Goal: Information Seeking & Learning: Learn about a topic

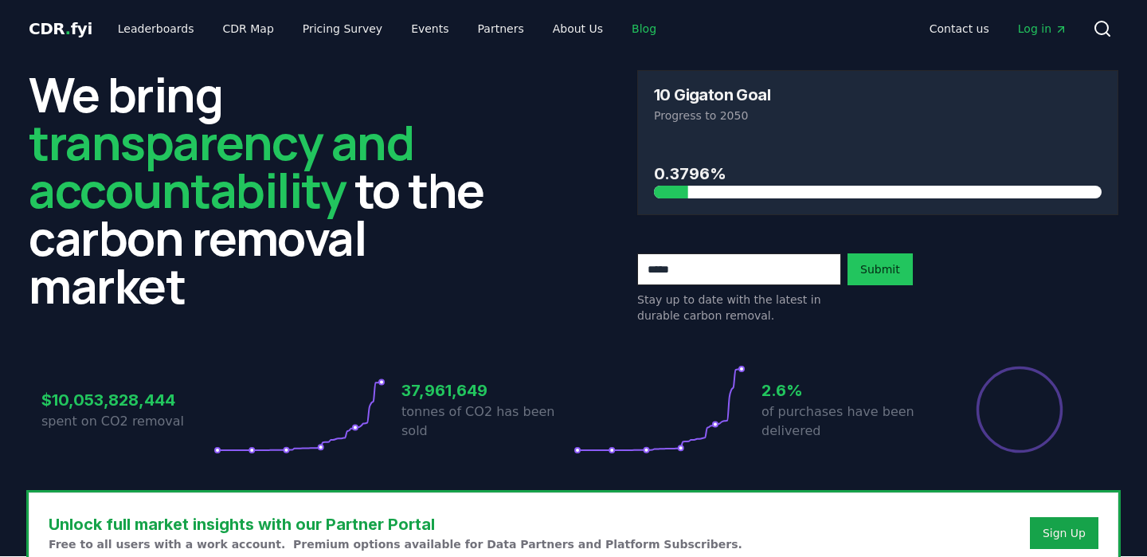
click at [631, 30] on link "Blog" at bounding box center [644, 28] width 50 height 29
click at [619, 37] on link "Blog" at bounding box center [644, 28] width 50 height 29
click at [619, 27] on link "Blog" at bounding box center [644, 28] width 50 height 29
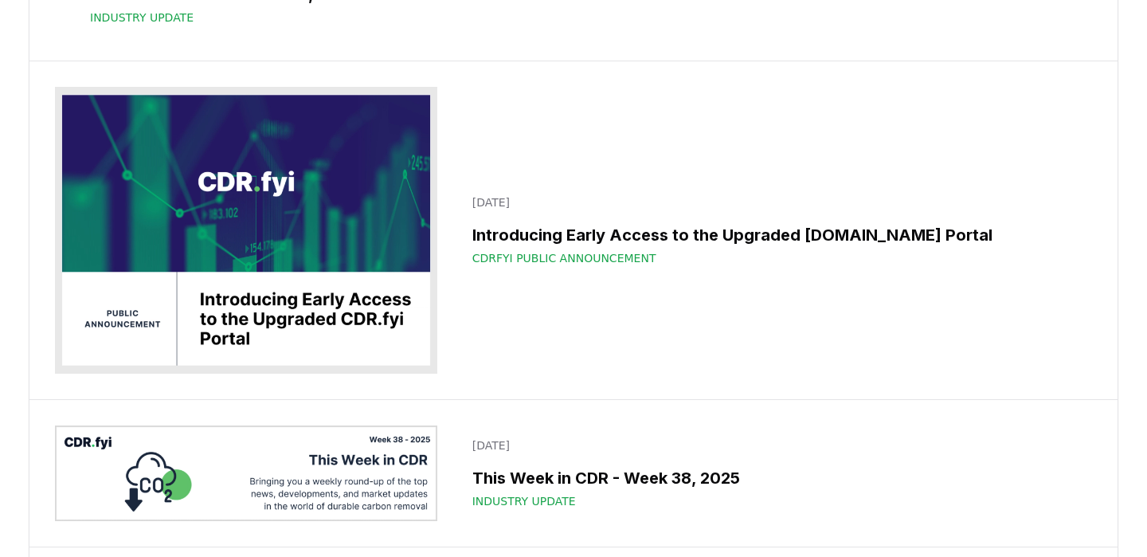
scroll to position [365, 0]
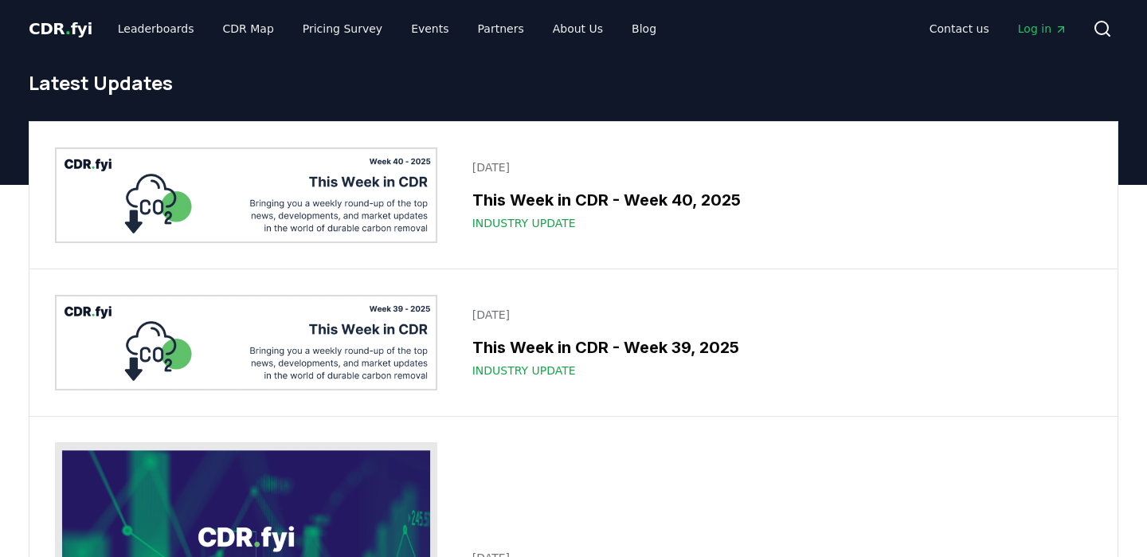
click at [179, 190] on img at bounding box center [246, 195] width 382 height 96
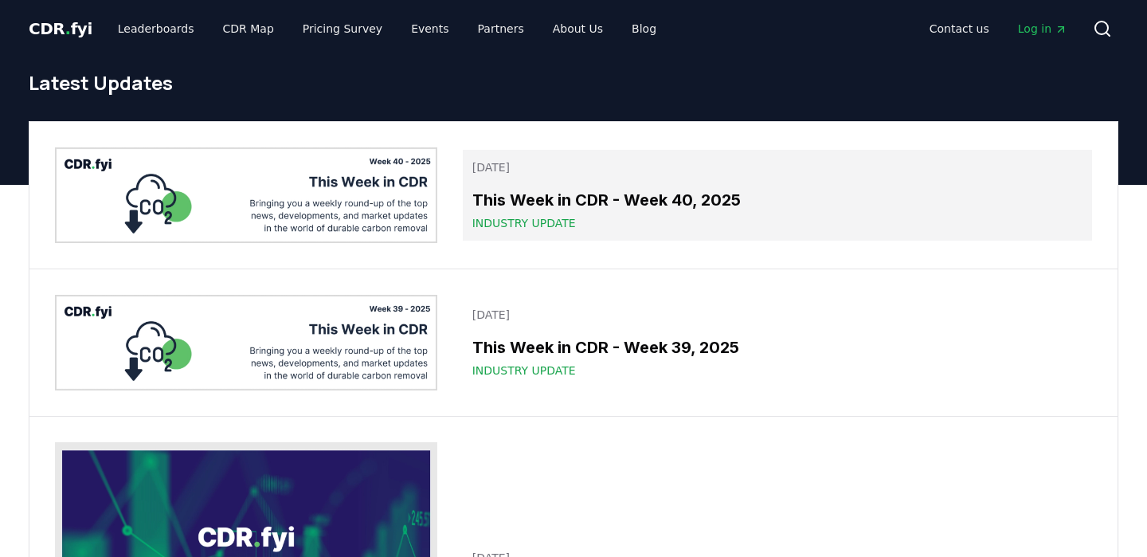
click at [597, 194] on h3 "This Week in CDR - Week 40, 2025" at bounding box center [777, 200] width 610 height 24
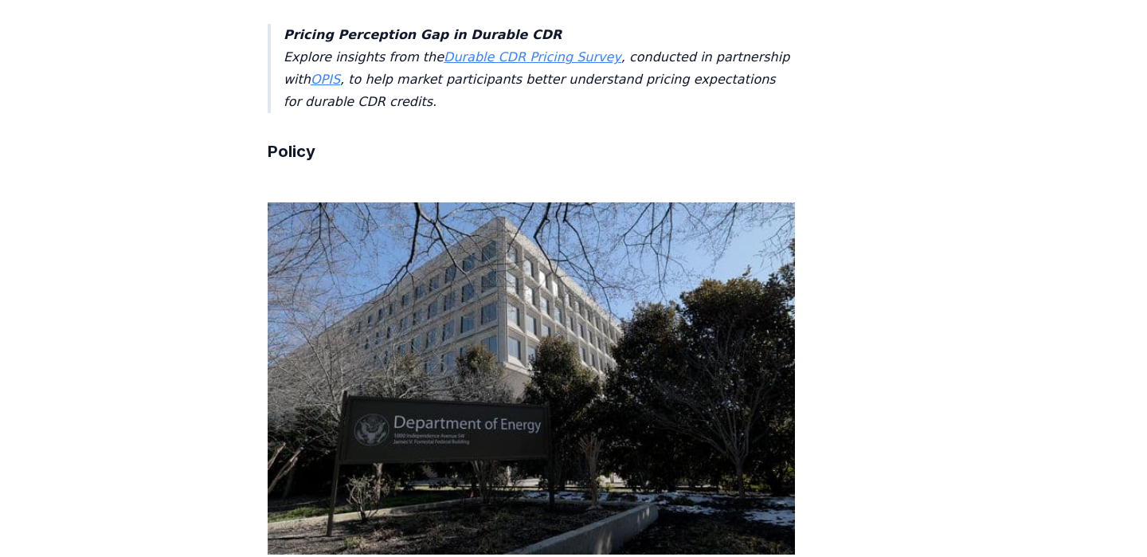
scroll to position [4392, 0]
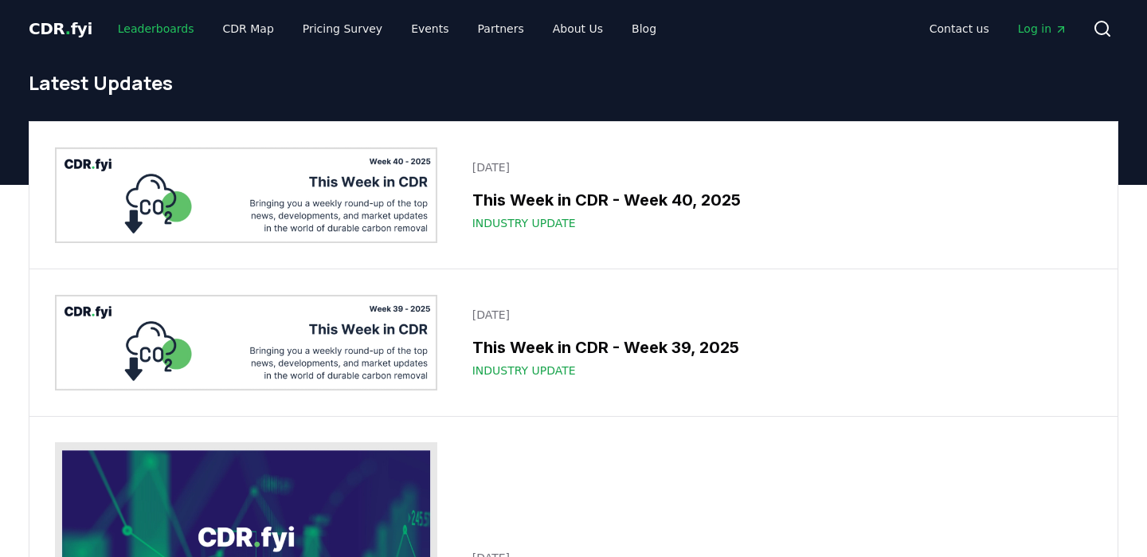
click at [135, 29] on link "Leaderboards" at bounding box center [156, 28] width 102 height 29
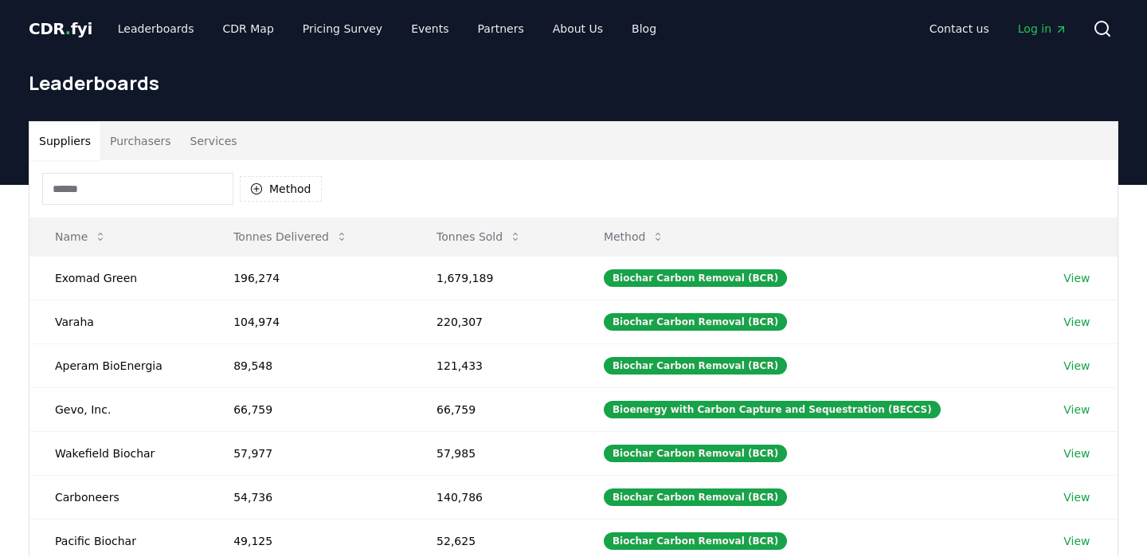
click at [288, 174] on div "Method" at bounding box center [182, 189] width 280 height 32
click at [283, 184] on button "Method" at bounding box center [281, 188] width 82 height 25
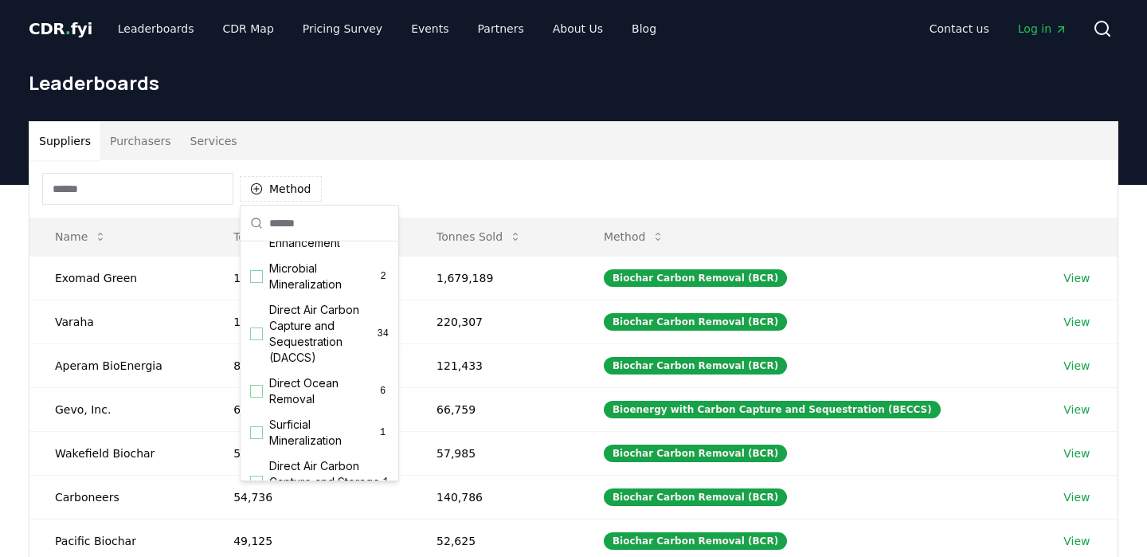
scroll to position [370, 0]
click at [326, 323] on span "Direct Air Carbon Capture and Sequestration (DACCS)" at bounding box center [323, 332] width 108 height 64
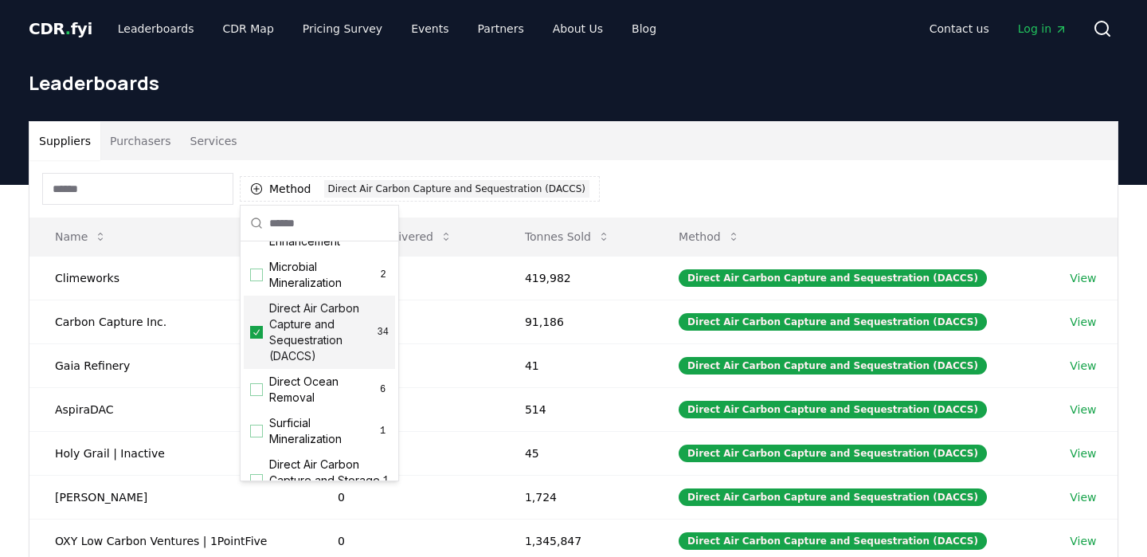
click at [710, 156] on div "Suppliers Purchasers Services" at bounding box center [573, 141] width 1088 height 38
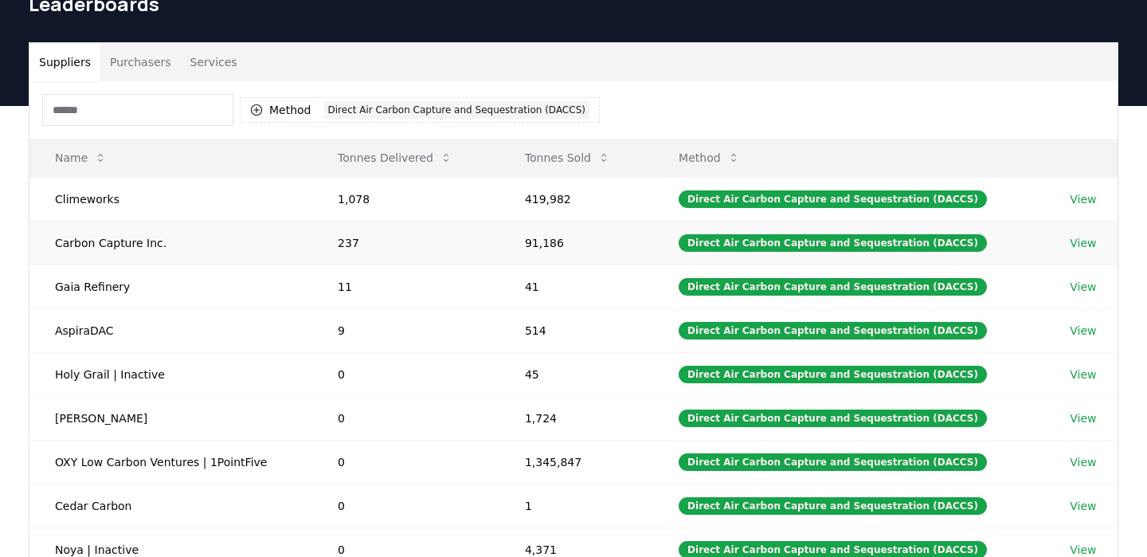
scroll to position [66, 0]
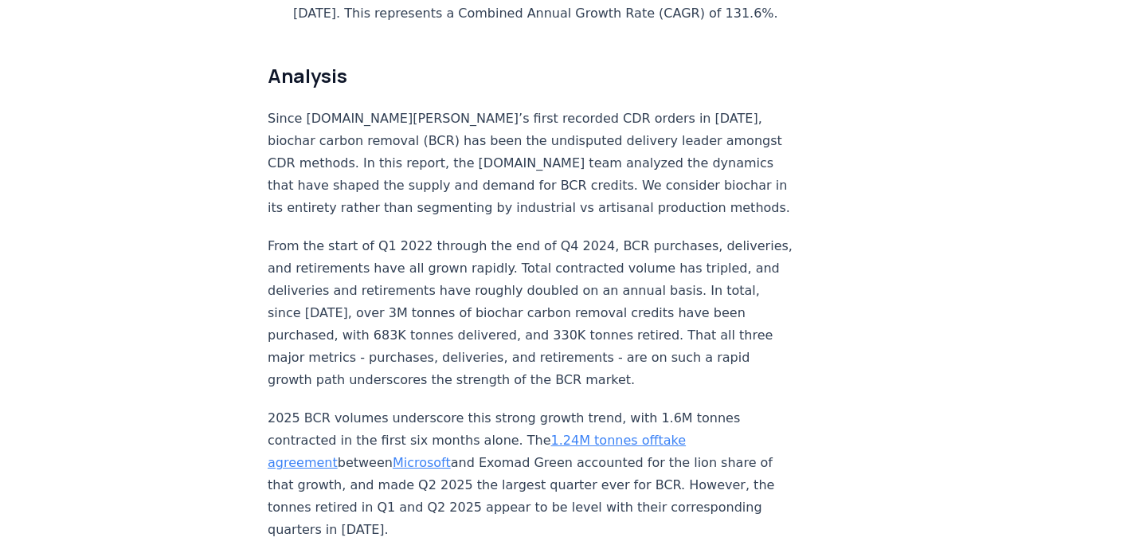
scroll to position [1196, 0]
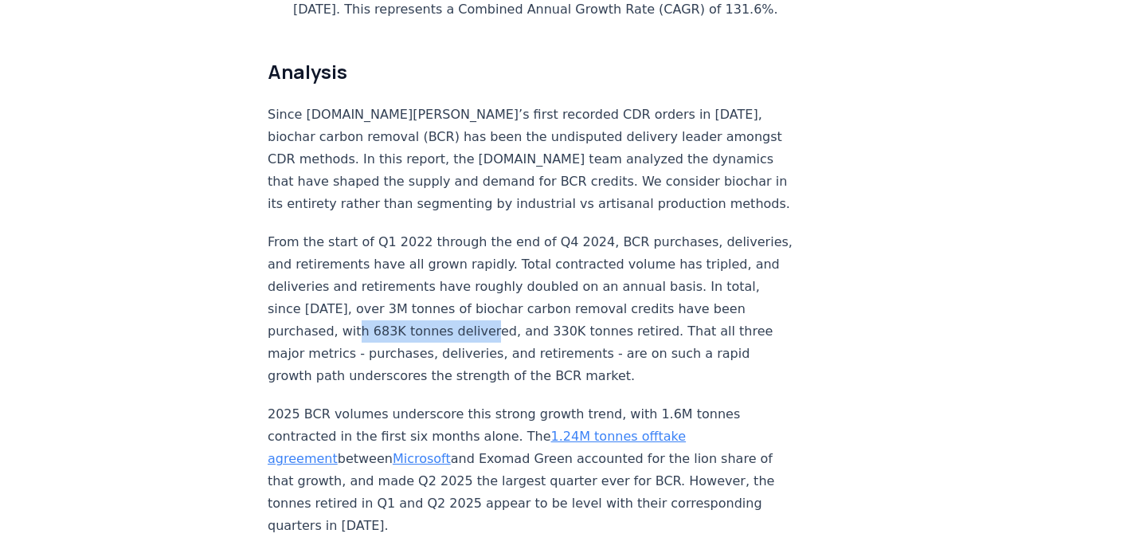
drag, startPoint x: 622, startPoint y: 261, endPoint x: 755, endPoint y: 262, distance: 133.0
click at [755, 262] on p "From the start of Q1 2022 through the end of Q4 2024, BCR purchases, deliveries…" at bounding box center [531, 309] width 527 height 156
copy p "683K tonnes delivered"
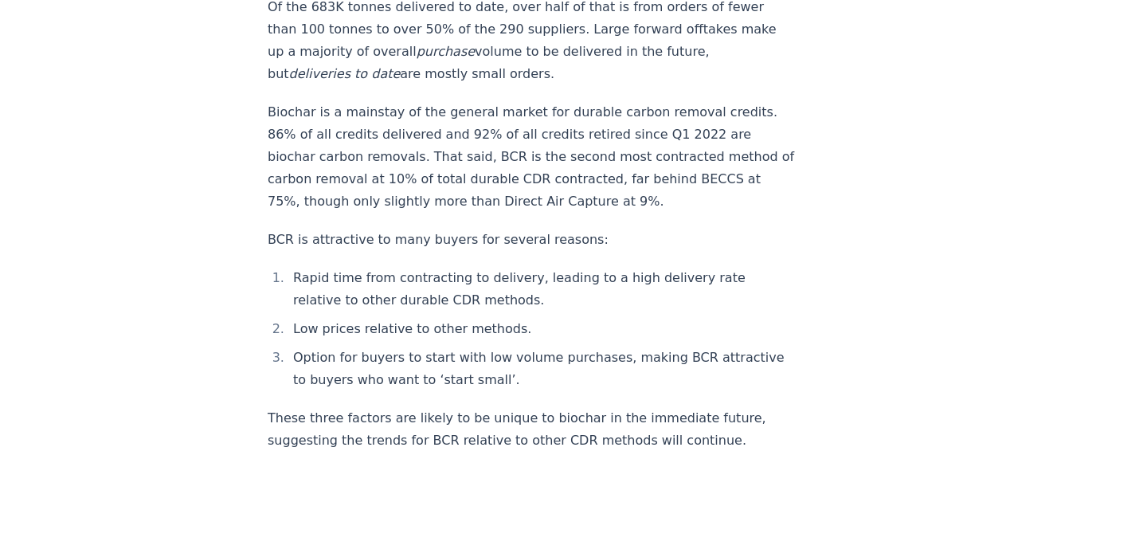
scroll to position [2026, 0]
